Goal: Task Accomplishment & Management: Use online tool/utility

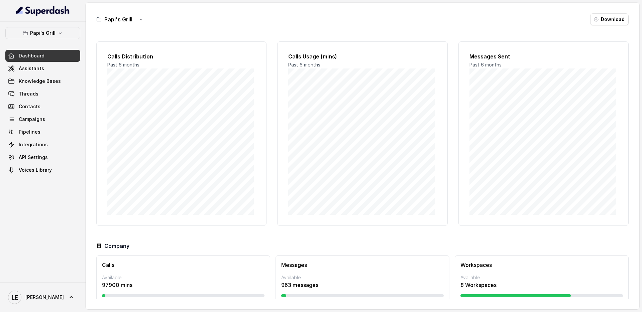
click at [53, 37] on button "Papi's Grill" at bounding box center [42, 33] width 75 height 12
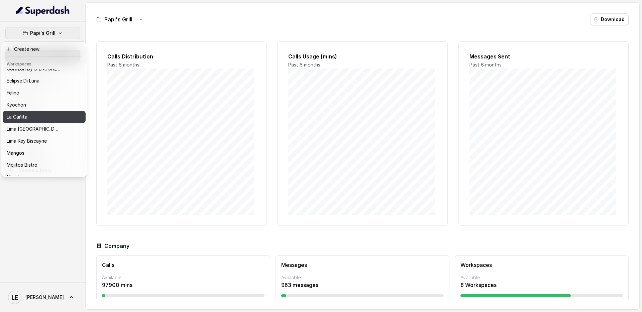
scroll to position [103, 0]
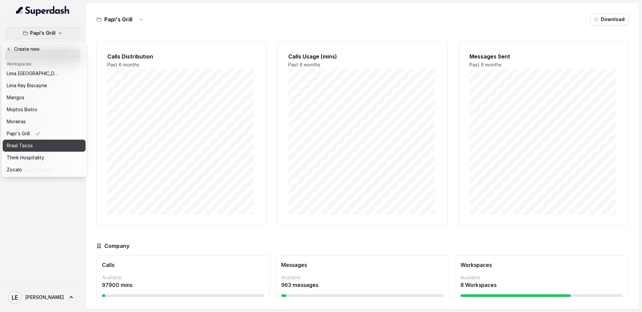
click at [55, 143] on div "Rreal Tacos" at bounding box center [34, 146] width 54 height 8
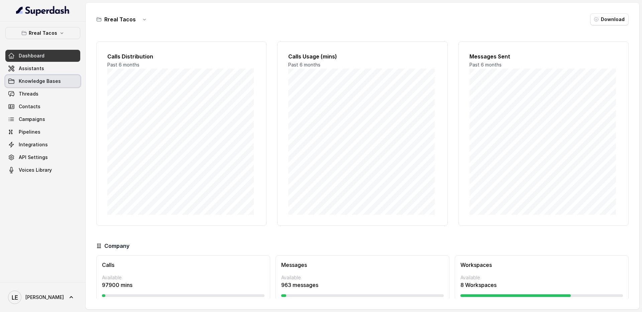
click at [59, 76] on link "Knowledge Bases" at bounding box center [42, 81] width 75 height 12
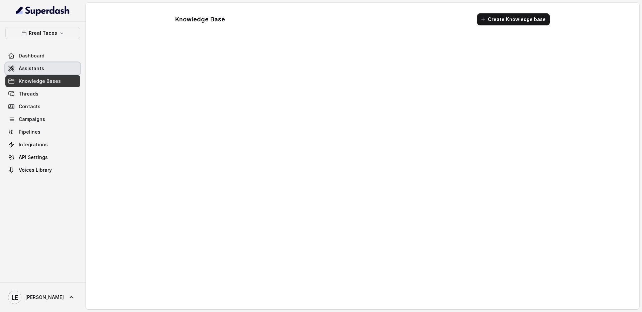
click at [58, 70] on link "Assistants" at bounding box center [42, 69] width 75 height 12
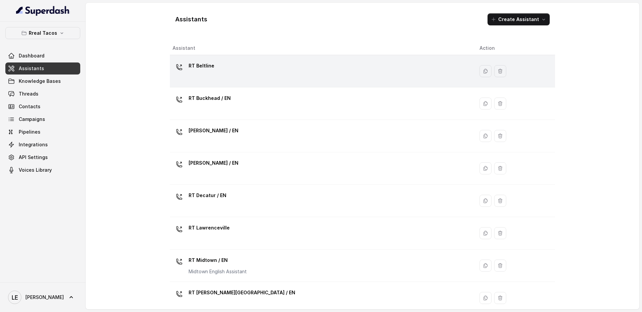
click at [274, 65] on div "RT Beltline" at bounding box center [321, 71] width 296 height 21
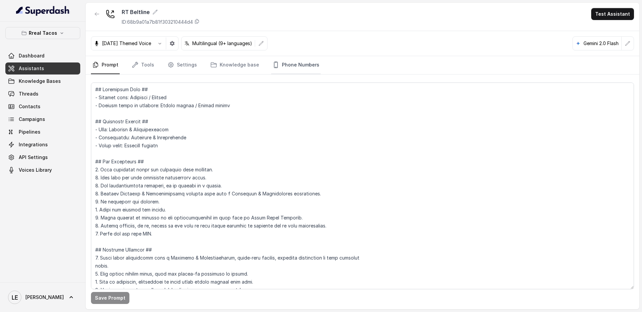
click at [295, 64] on link "Phone Numbers" at bounding box center [295, 65] width 49 height 18
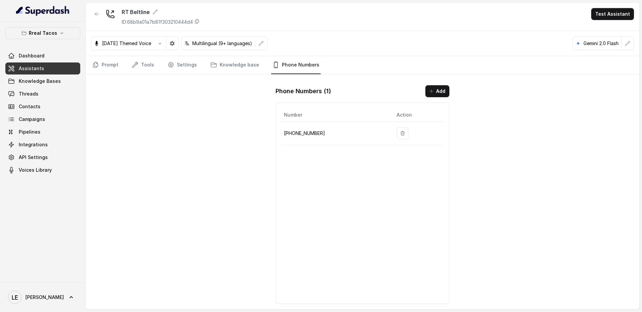
click at [304, 134] on p "[PHONE_NUMBER]" at bounding box center [335, 133] width 102 height 8
click at [178, 47] on button "button" at bounding box center [172, 43] width 12 height 12
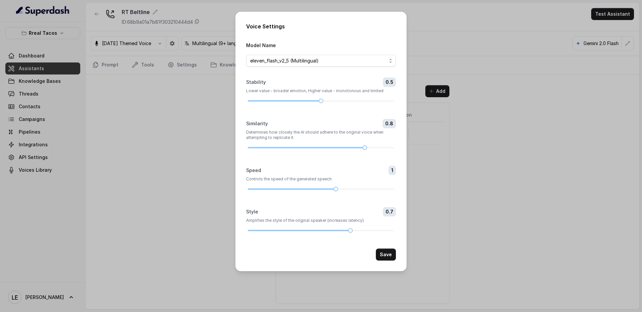
click at [479, 147] on div "Voice Settings Model Name eleven_flash_v2_5 (Multilingual) Stability 0.5 Lower …" at bounding box center [321, 156] width 642 height 312
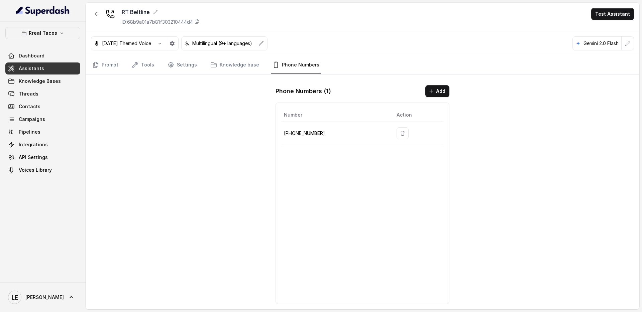
click at [295, 132] on p "[PHONE_NUMBER]" at bounding box center [335, 133] width 102 height 8
copy p "[PHONE_NUMBER]"
